Goal: Task Accomplishment & Management: Manage account settings

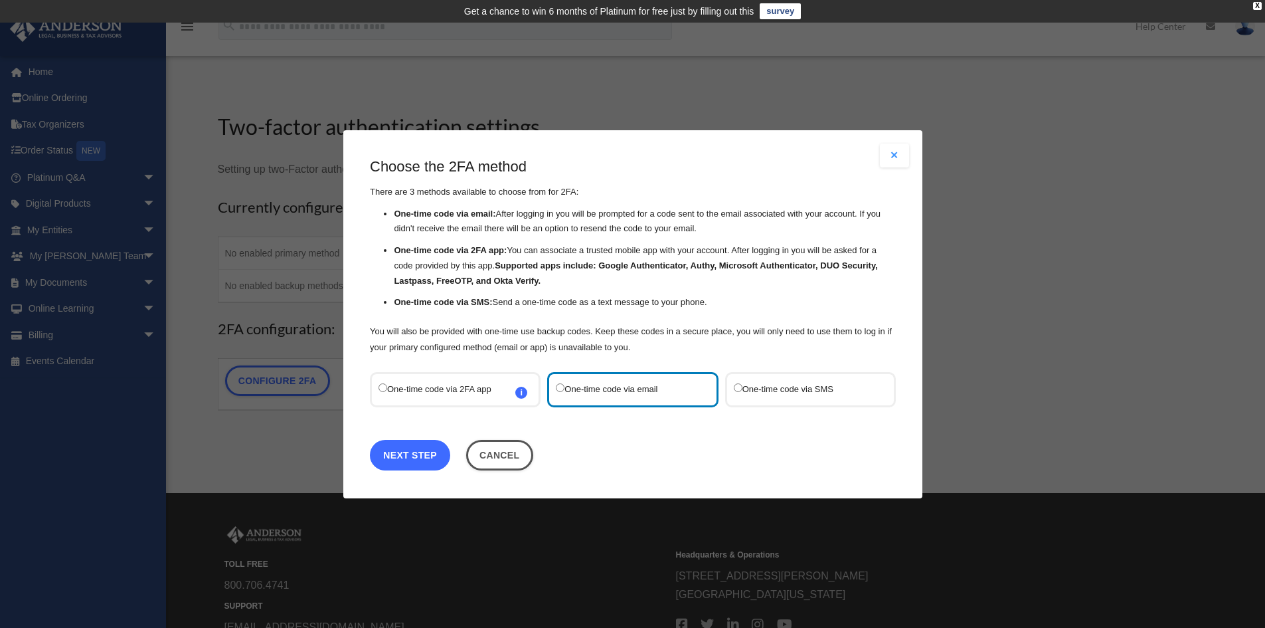
click at [433, 458] on link "Next Step" at bounding box center [410, 454] width 80 height 31
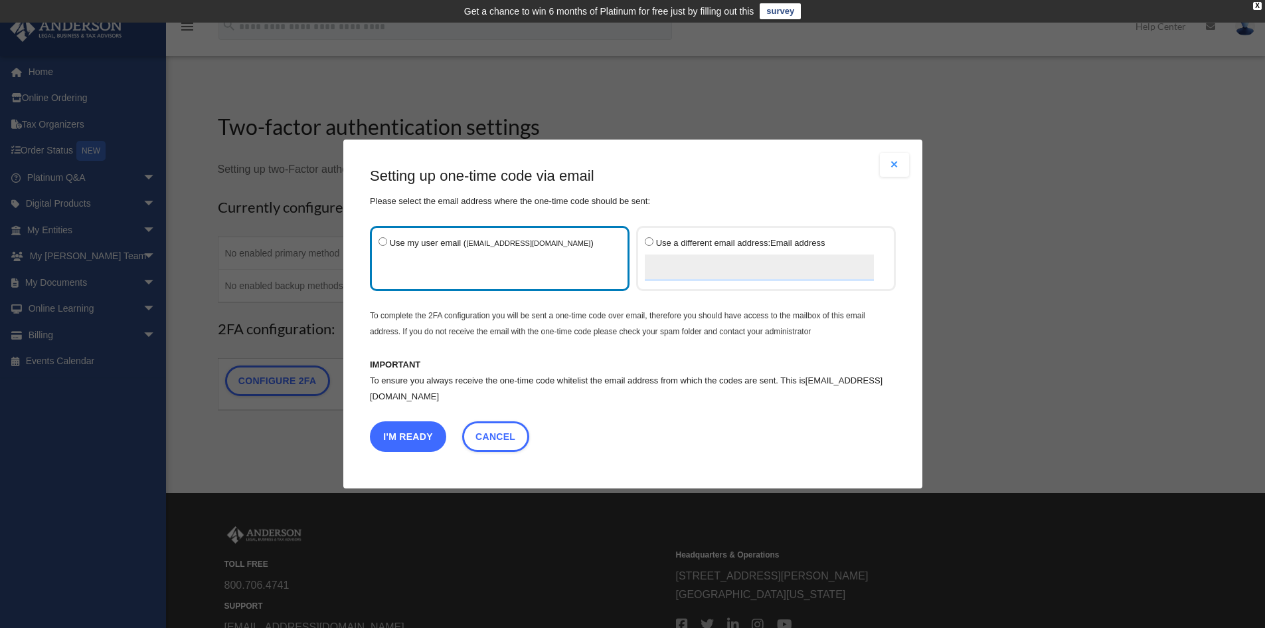
click at [411, 434] on button "I'm Ready" at bounding box center [408, 436] width 76 height 31
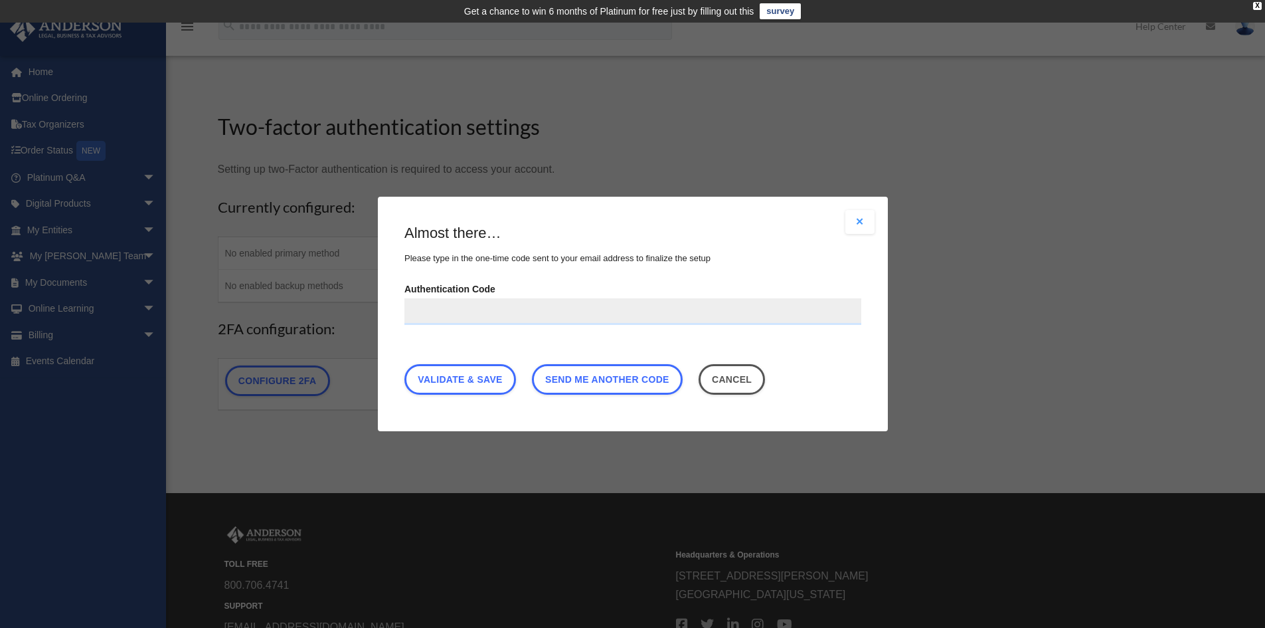
paste input "******"
type input "******"
click at [489, 380] on link "Validate & Save" at bounding box center [461, 379] width 112 height 31
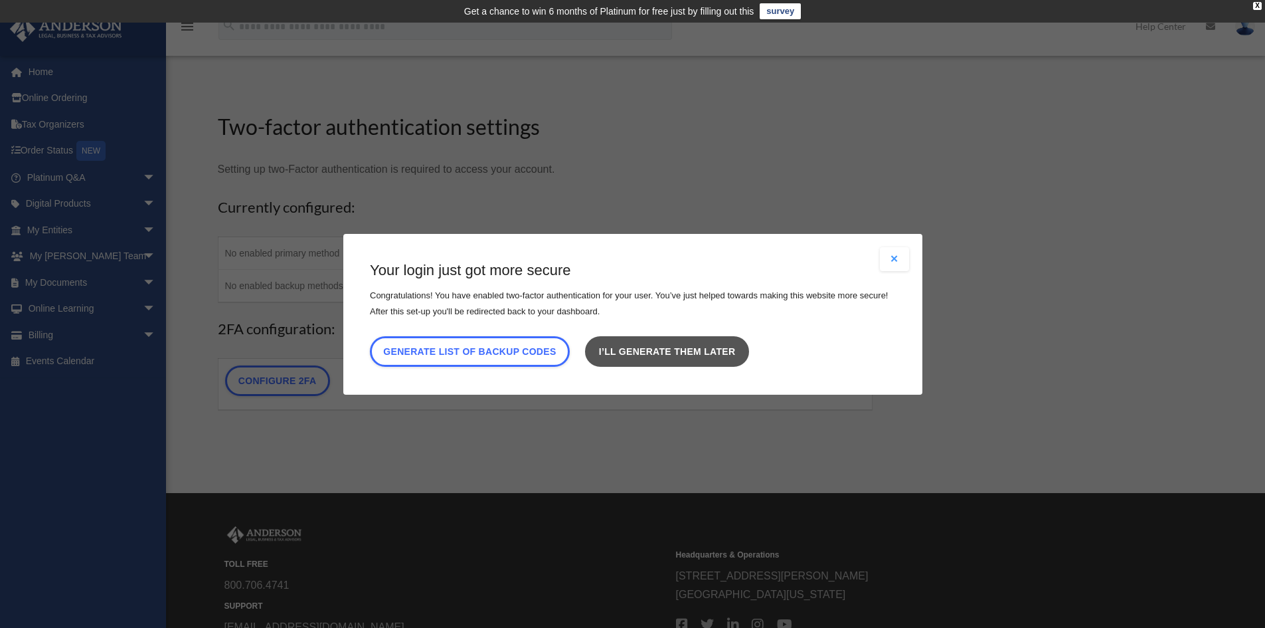
click at [685, 359] on link "I’ll generate them later" at bounding box center [666, 350] width 163 height 31
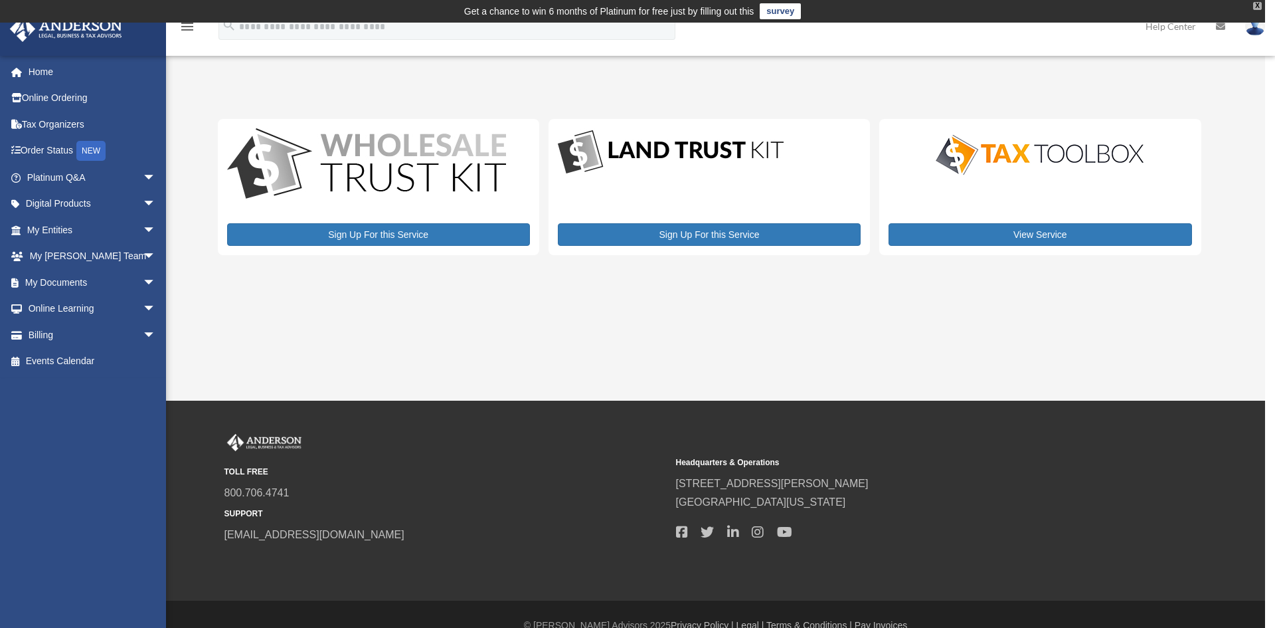
click at [1257, 3] on div "X" at bounding box center [1257, 6] width 9 height 8
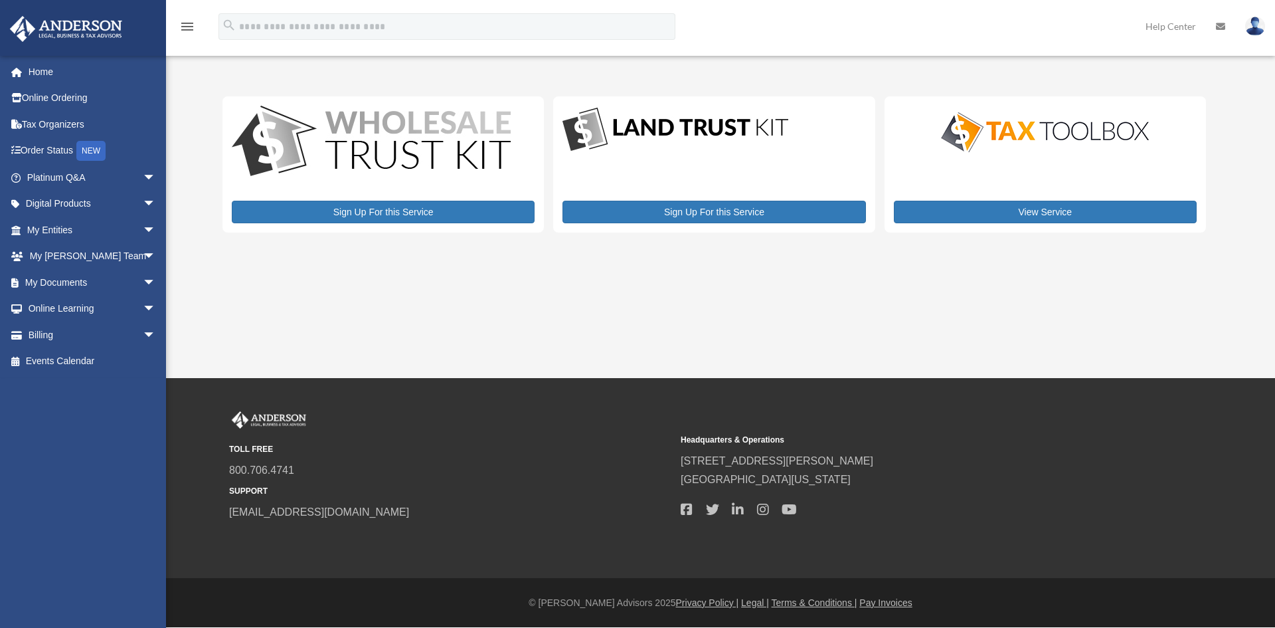
click at [188, 28] on icon "menu" at bounding box center [187, 27] width 16 height 16
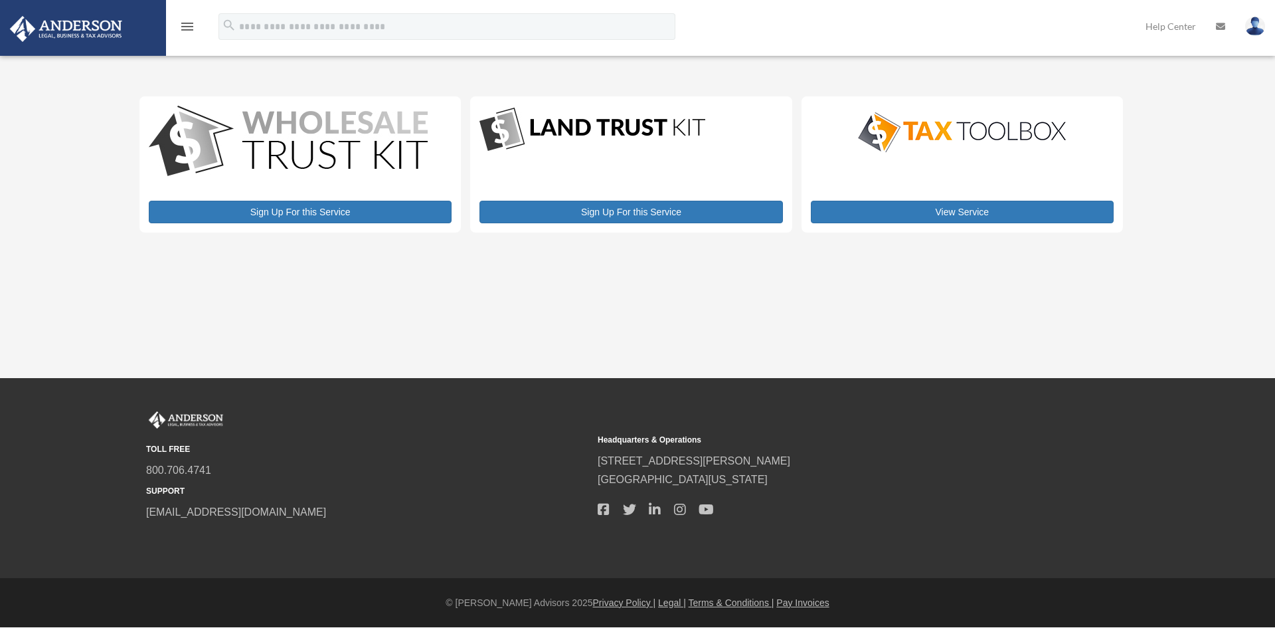
click at [188, 29] on icon "menu" at bounding box center [187, 27] width 16 height 16
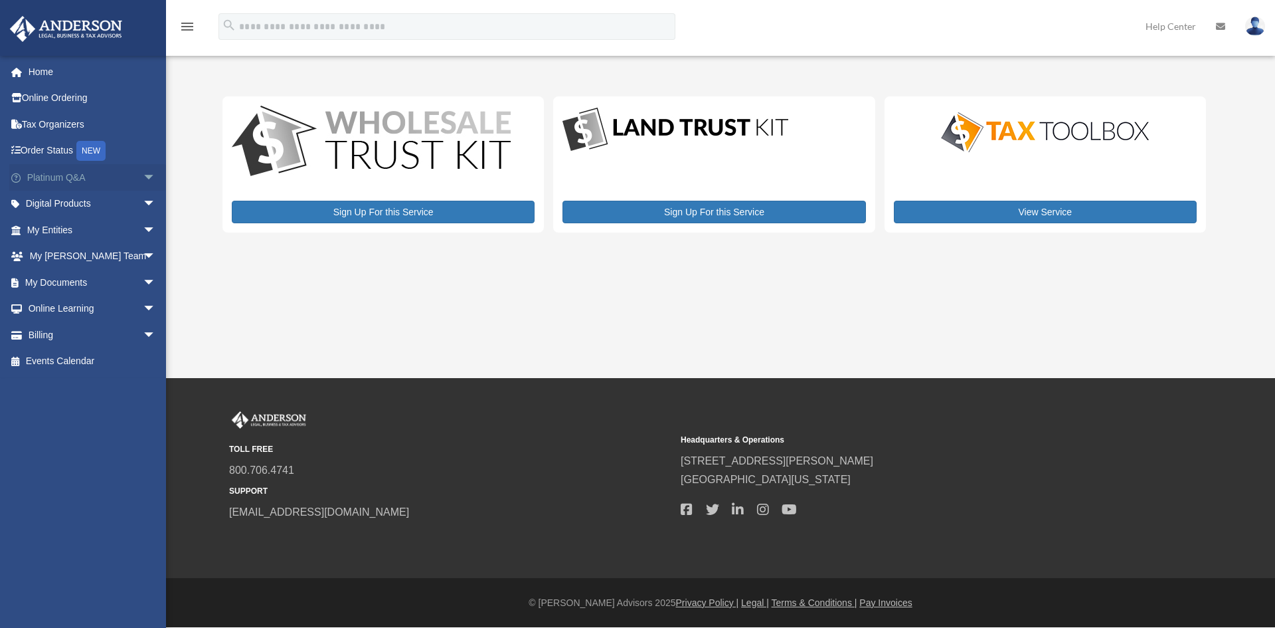
click at [143, 172] on span "arrow_drop_down" at bounding box center [156, 177] width 27 height 27
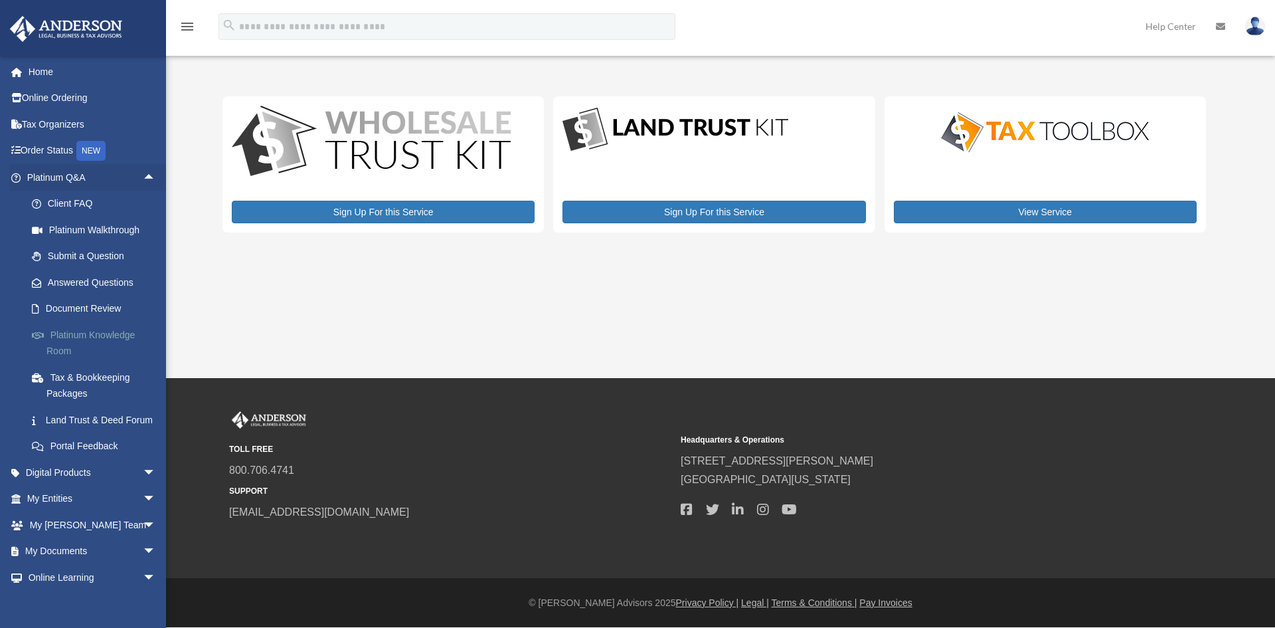
click at [125, 331] on link "Platinum Knowledge Room" at bounding box center [97, 343] width 157 height 43
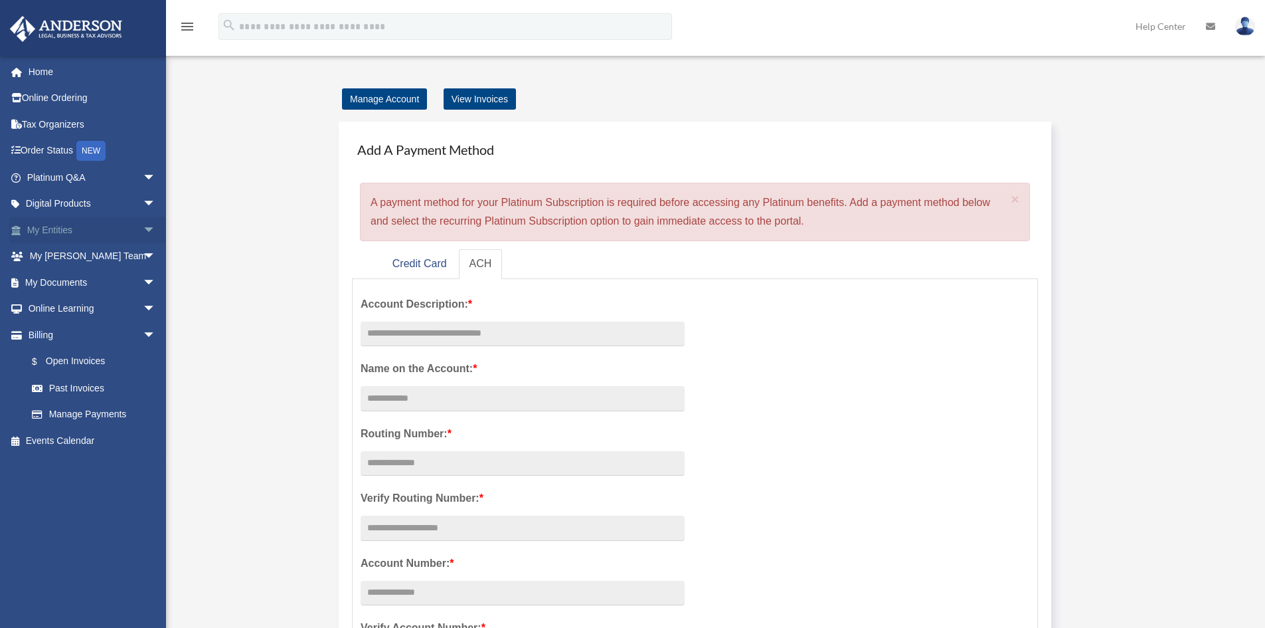
click at [72, 234] on link "My Entities arrow_drop_down" at bounding box center [92, 230] width 167 height 27
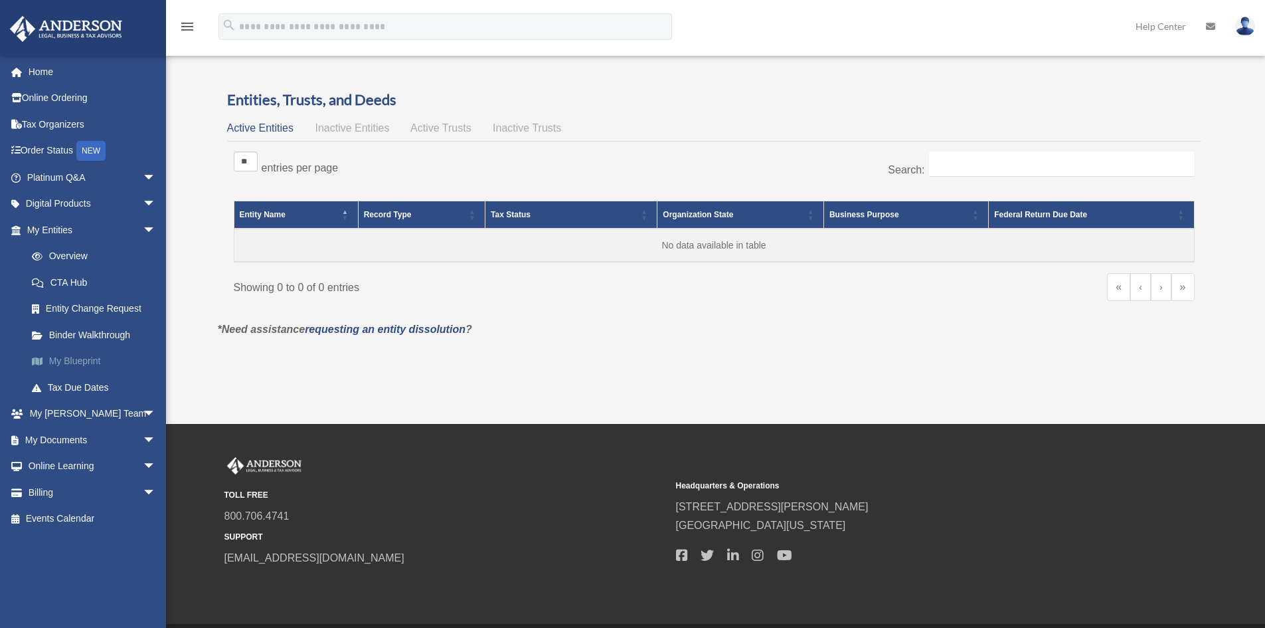
click at [76, 359] on link "My Blueprint" at bounding box center [97, 361] width 157 height 27
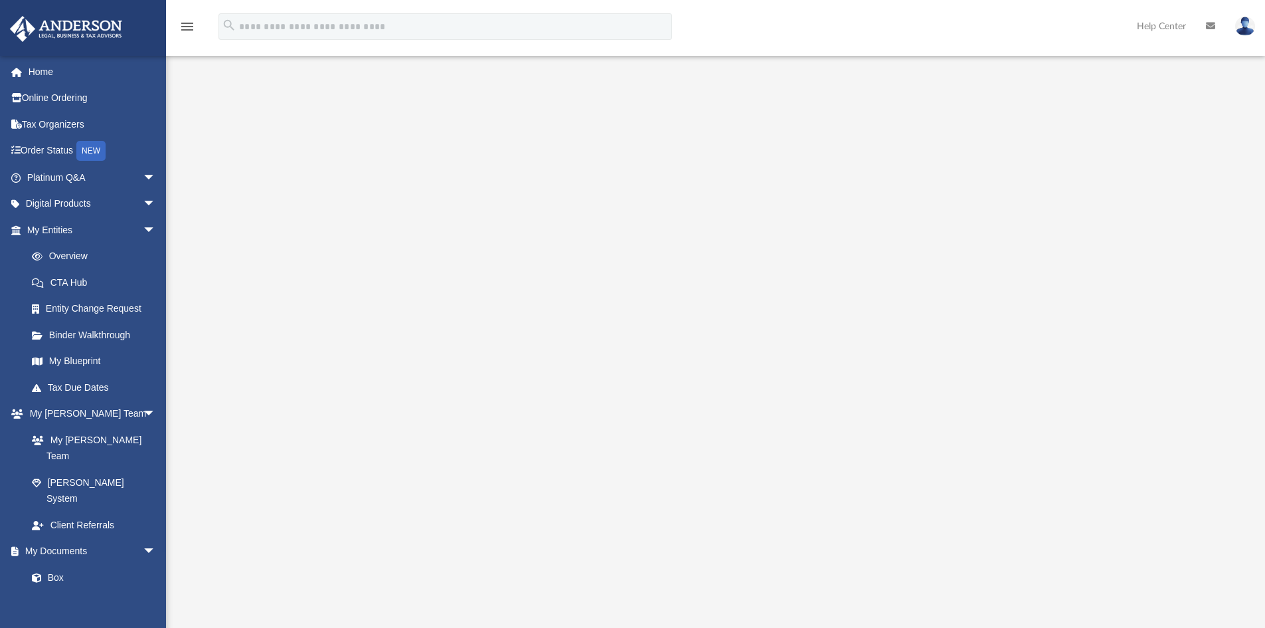
scroll to position [66, 0]
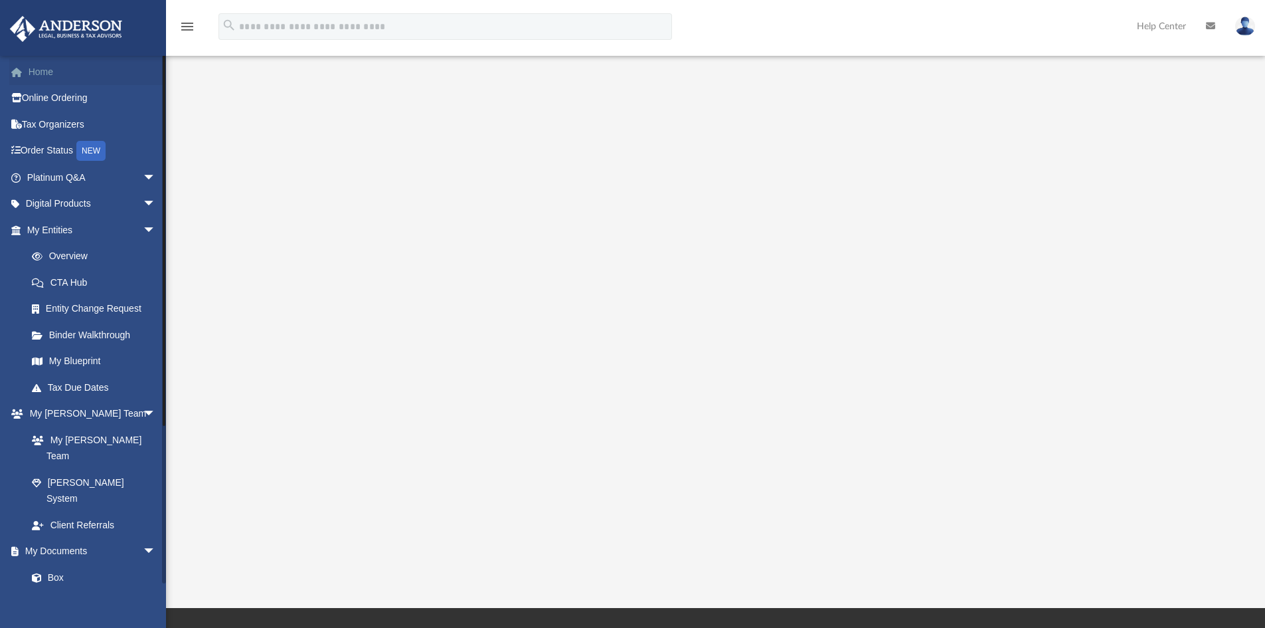
click at [60, 69] on link "Home" at bounding box center [92, 71] width 167 height 27
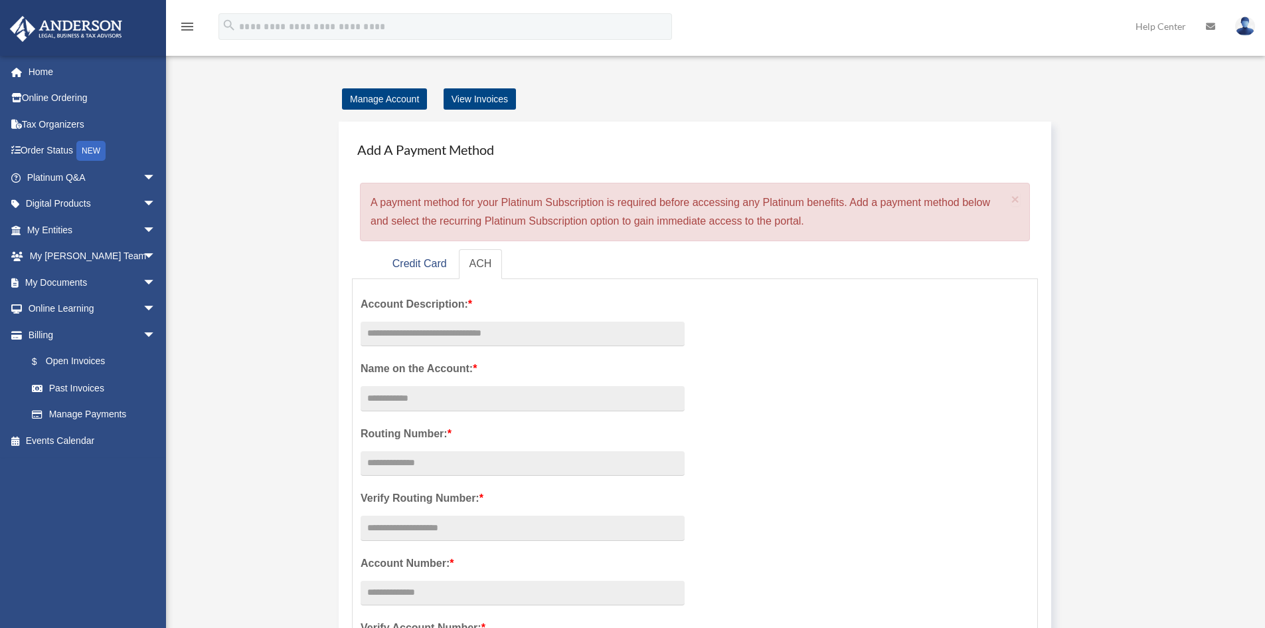
click at [64, 31] on img at bounding box center [66, 29] width 120 height 26
click at [121, 292] on link "My Documents arrow_drop_down" at bounding box center [92, 282] width 167 height 27
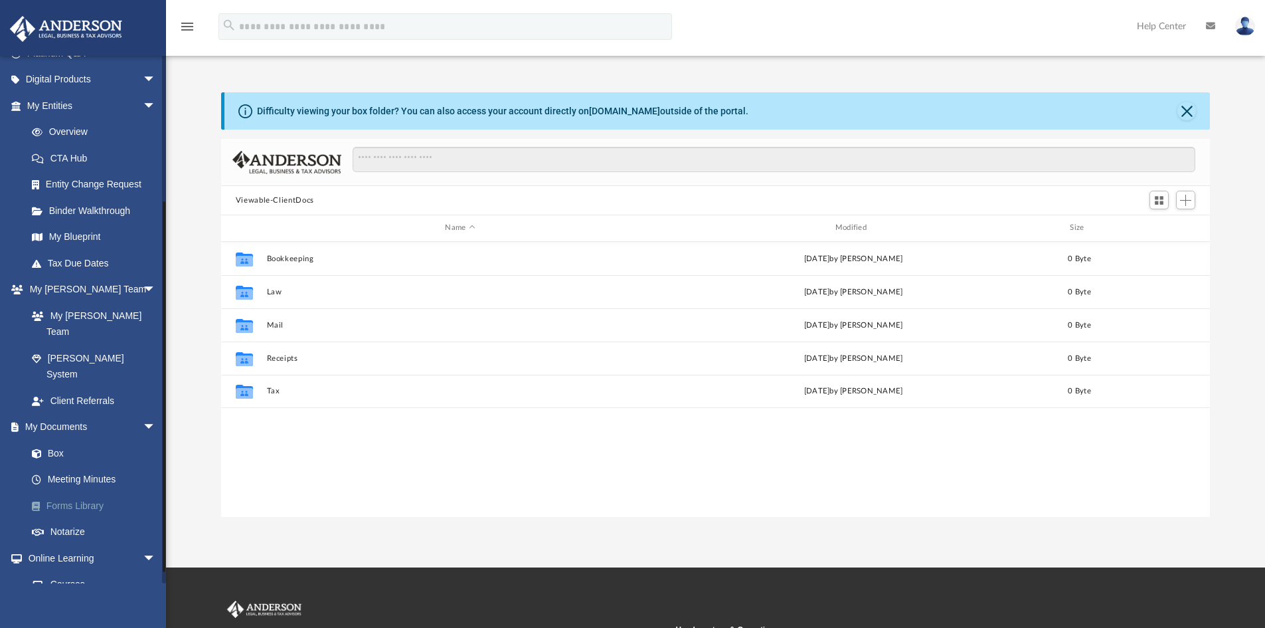
scroll to position [199, 0]
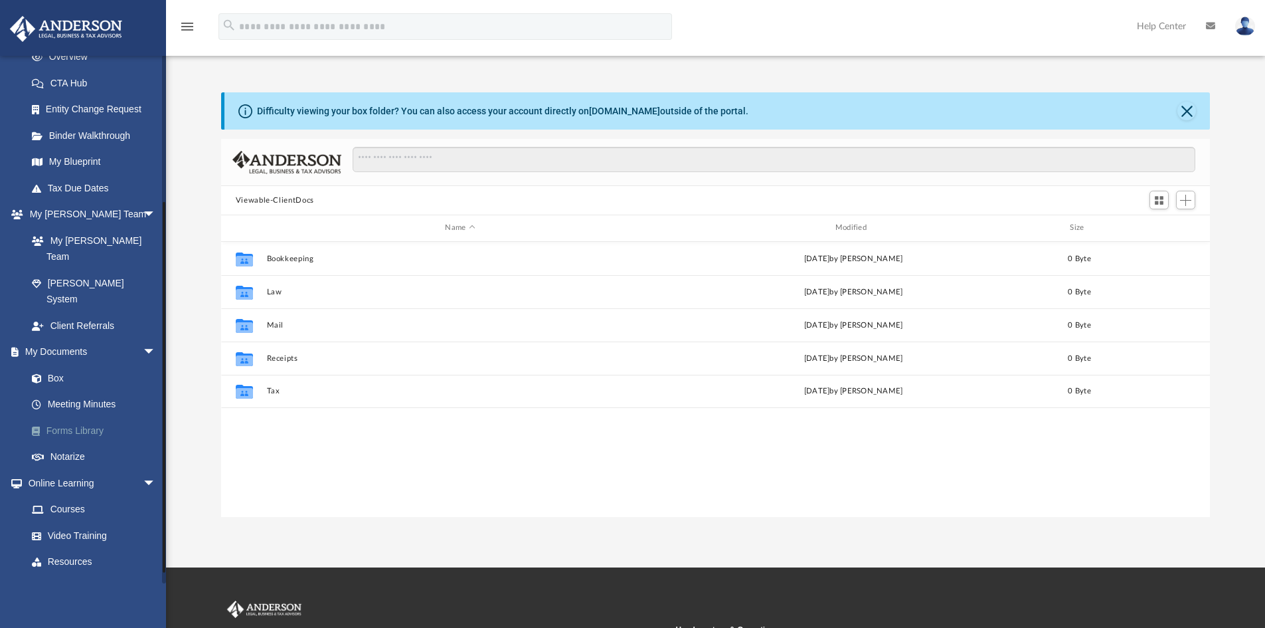
click at [82, 417] on link "Forms Library" at bounding box center [97, 430] width 157 height 27
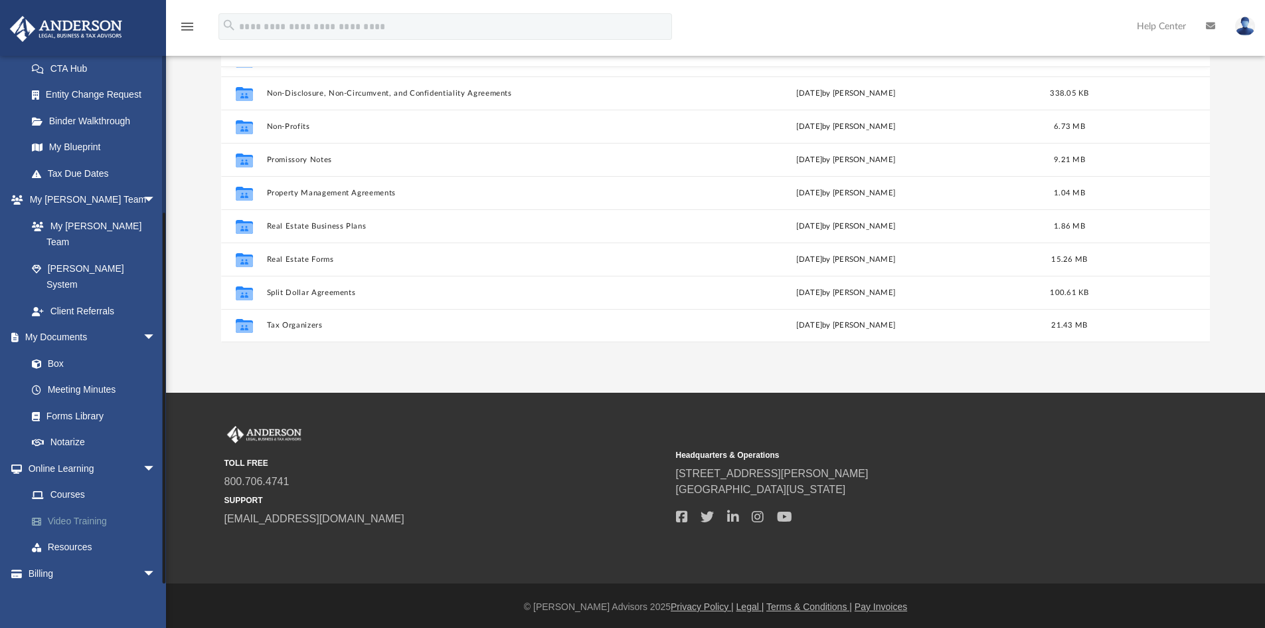
scroll to position [131, 0]
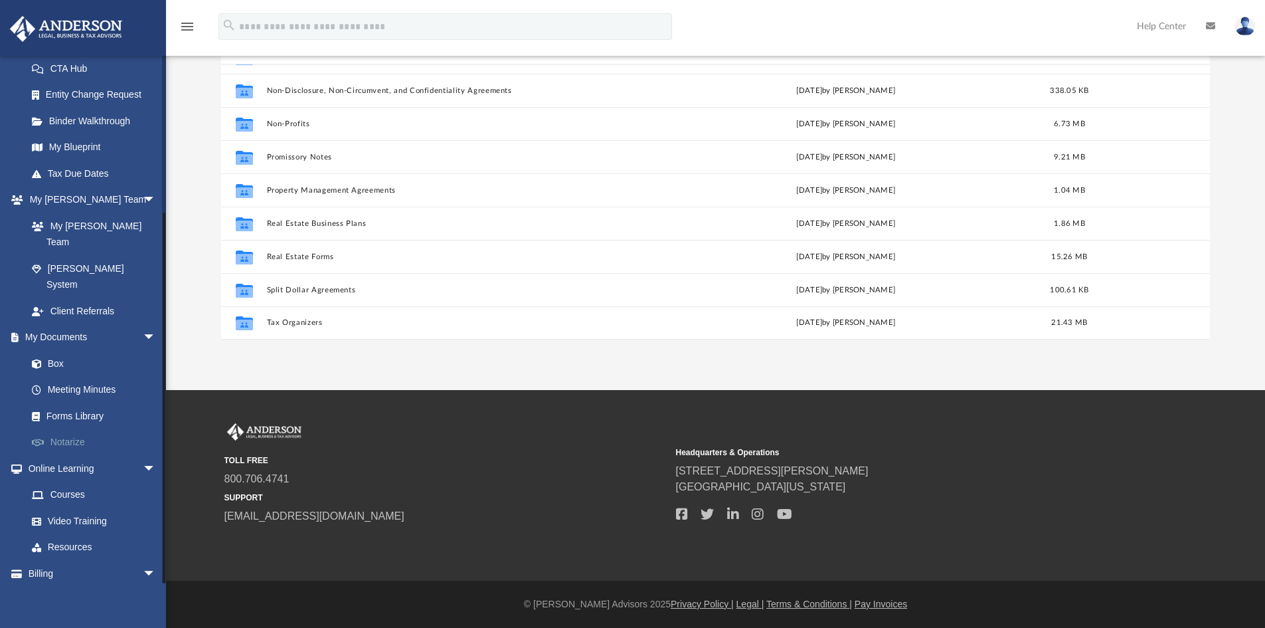
click at [75, 429] on link "Notarize" at bounding box center [97, 442] width 157 height 27
